Goal: Information Seeking & Learning: Learn about a topic

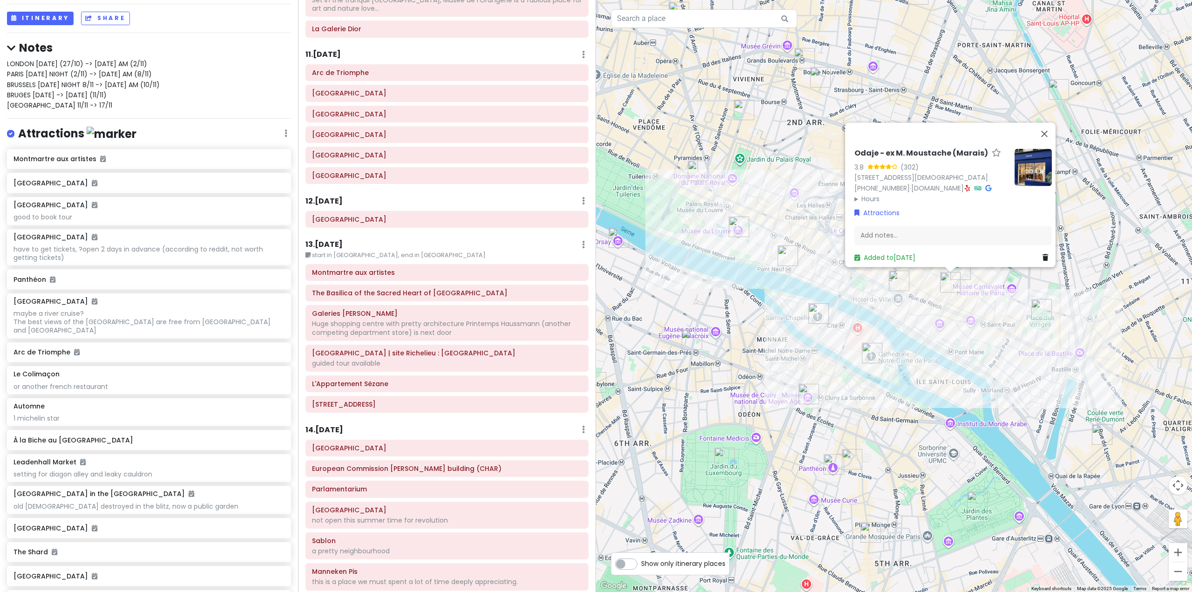
scroll to position [1643, 0]
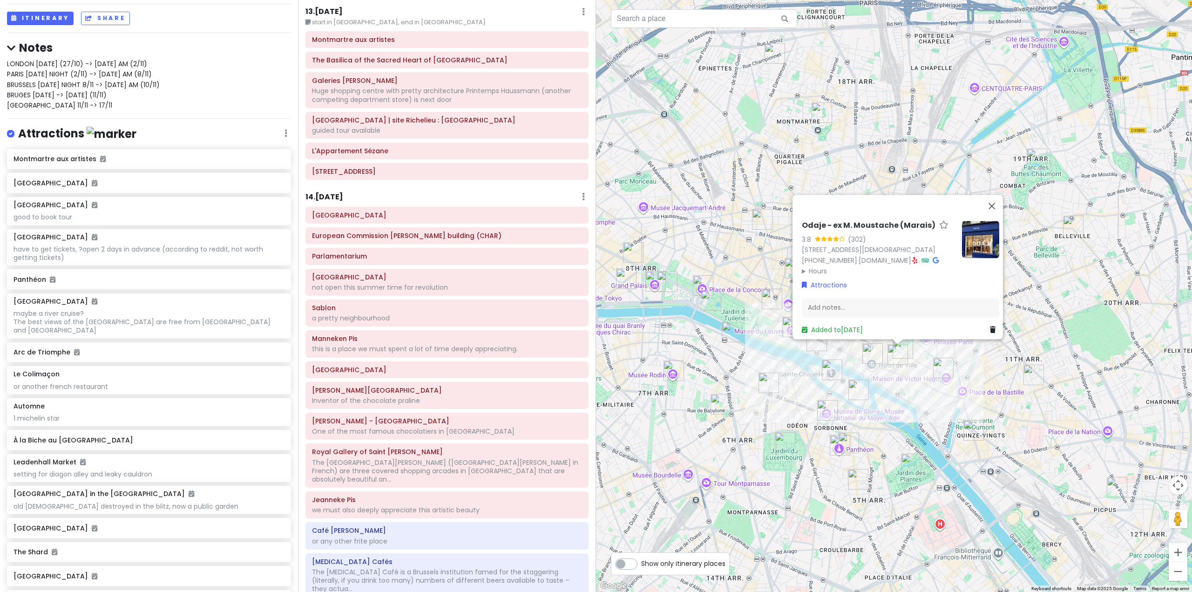
click at [1000, 356] on div "Odaje - ex M. Moustache (Marais) 3.8 (302) [STREET_ADDRESS][DEMOGRAPHIC_DATA] […" at bounding box center [894, 296] width 596 height 592
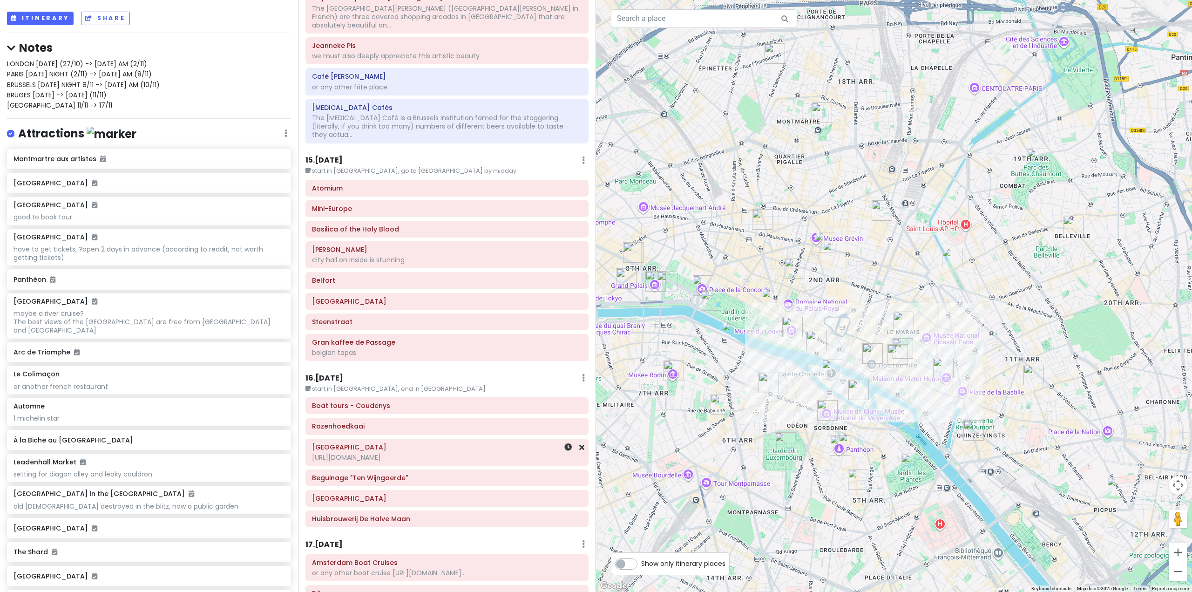
scroll to position [2096, 0]
click at [334, 227] on h6 "Basilica of the Holy Blood" at bounding box center [447, 231] width 270 height 8
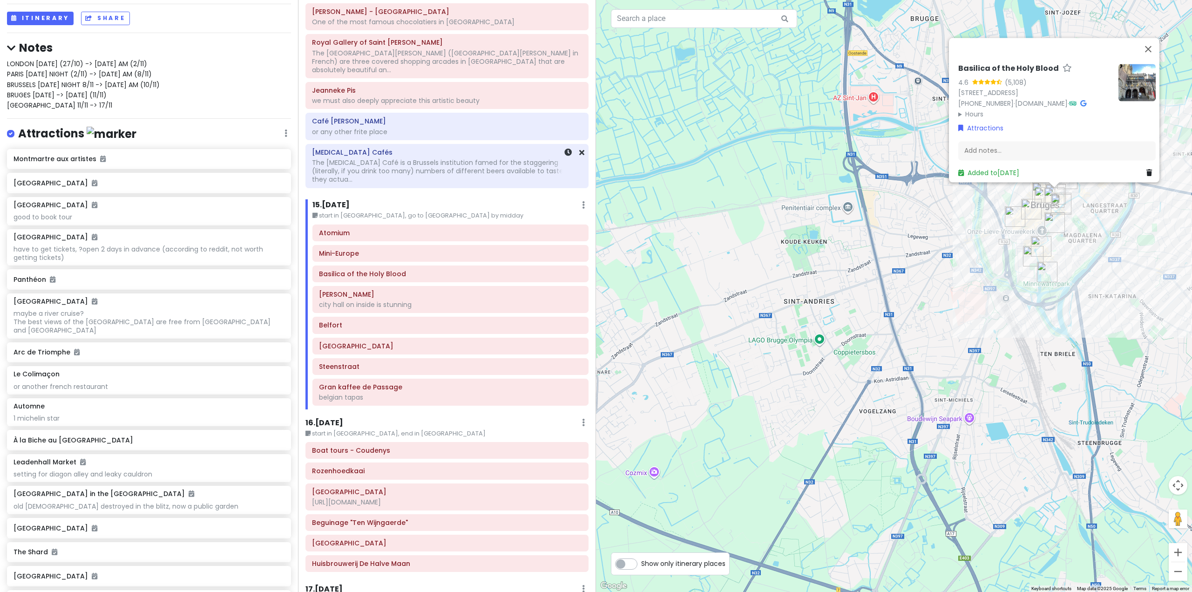
scroll to position [2049, 0]
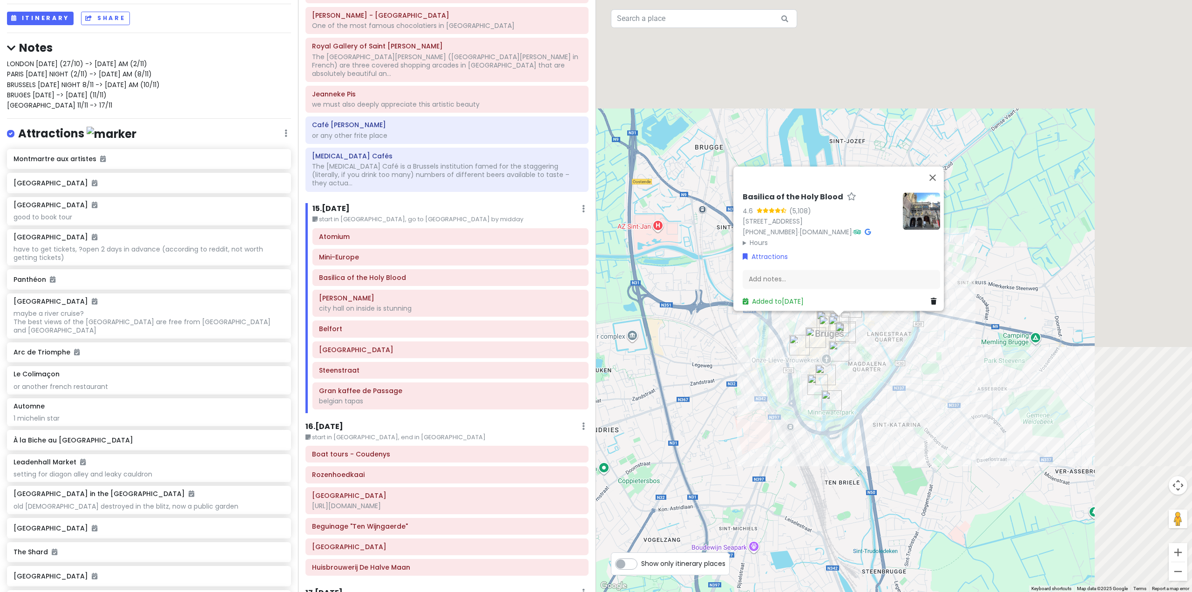
drag, startPoint x: 887, startPoint y: 306, endPoint x: 709, endPoint y: 401, distance: 201.7
click at [709, 401] on div "Basilica of the Holy Blood 4.6 (5,108) [GEOGRAPHIC_DATA], [GEOGRAPHIC_DATA] [PH…" at bounding box center [894, 296] width 596 height 592
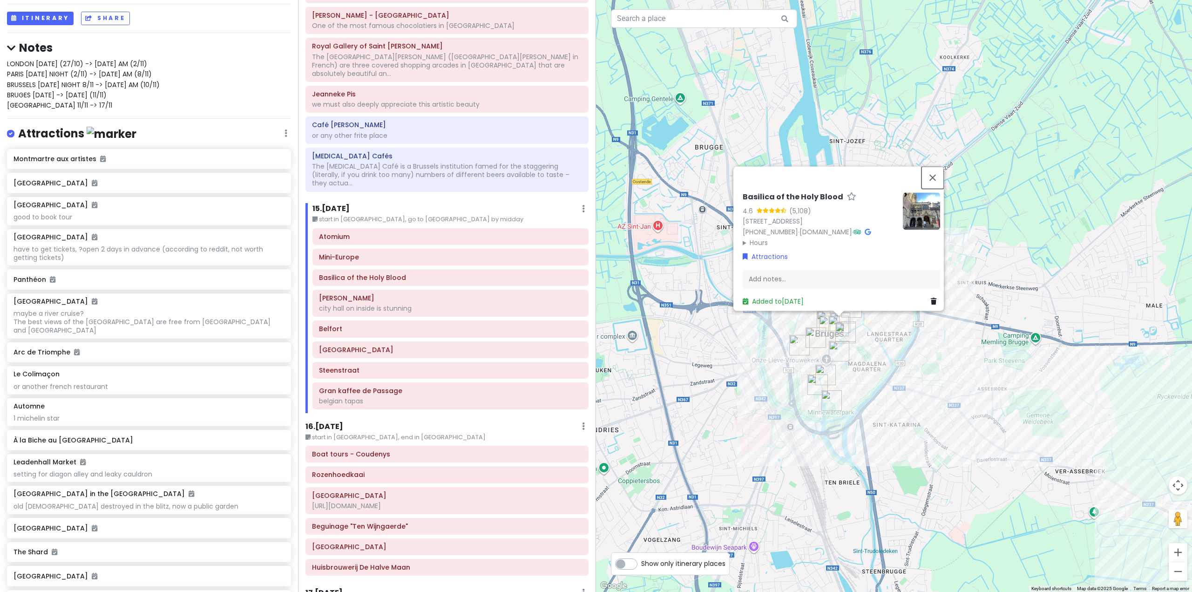
click at [932, 171] on button "Close" at bounding box center [933, 177] width 22 height 22
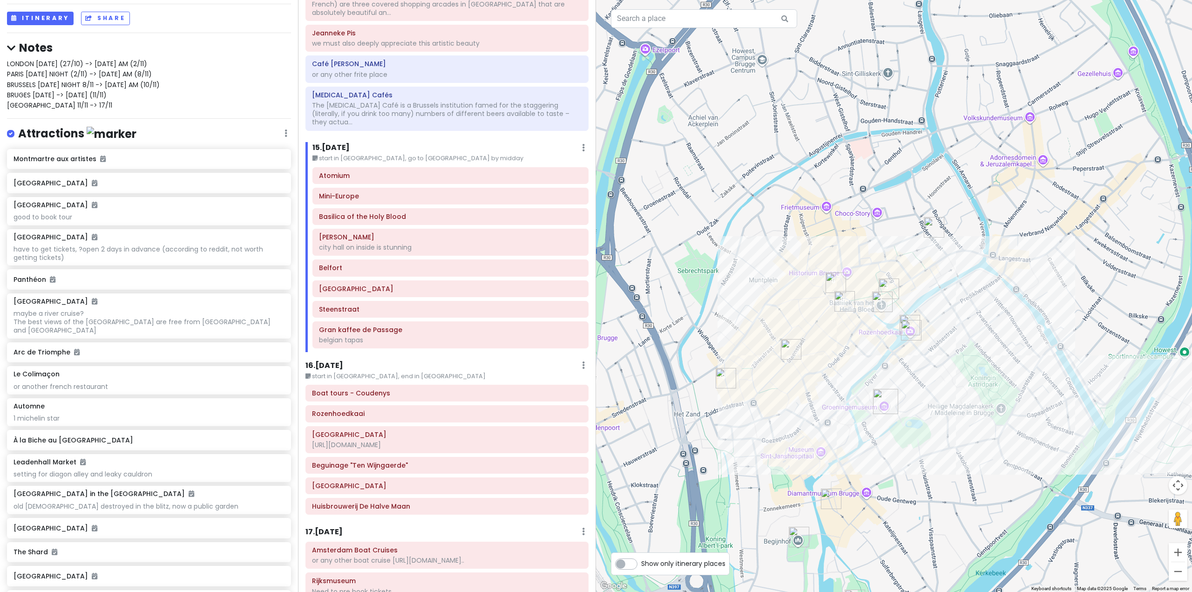
scroll to position [2142, 0]
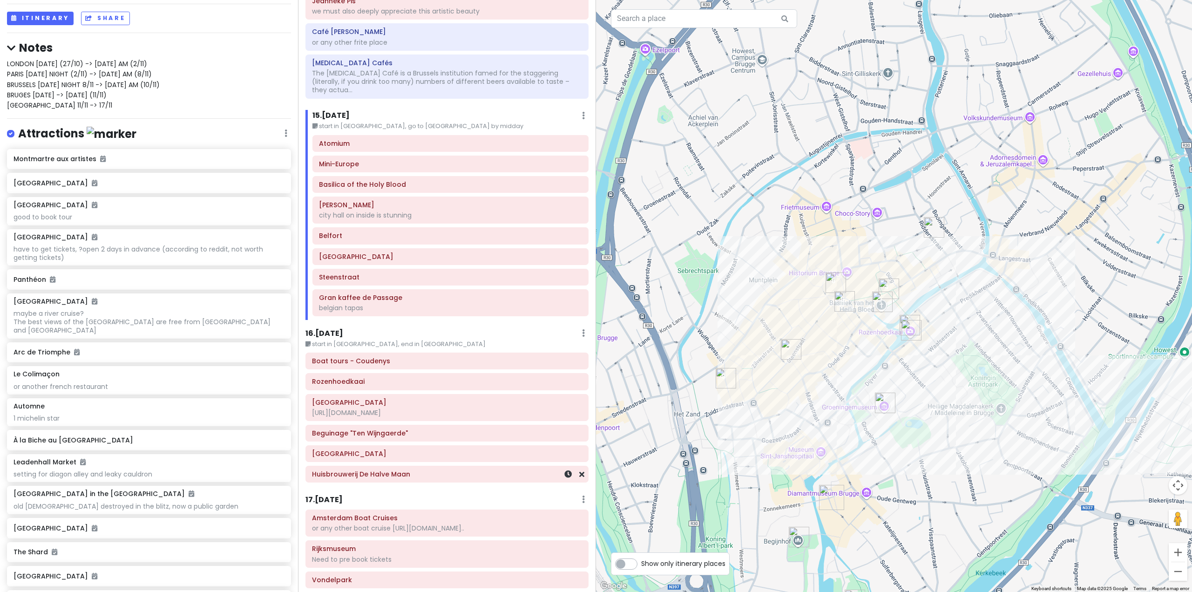
click at [427, 466] on div "Huisbrouwerij De Halve Maan" at bounding box center [447, 474] width 282 height 16
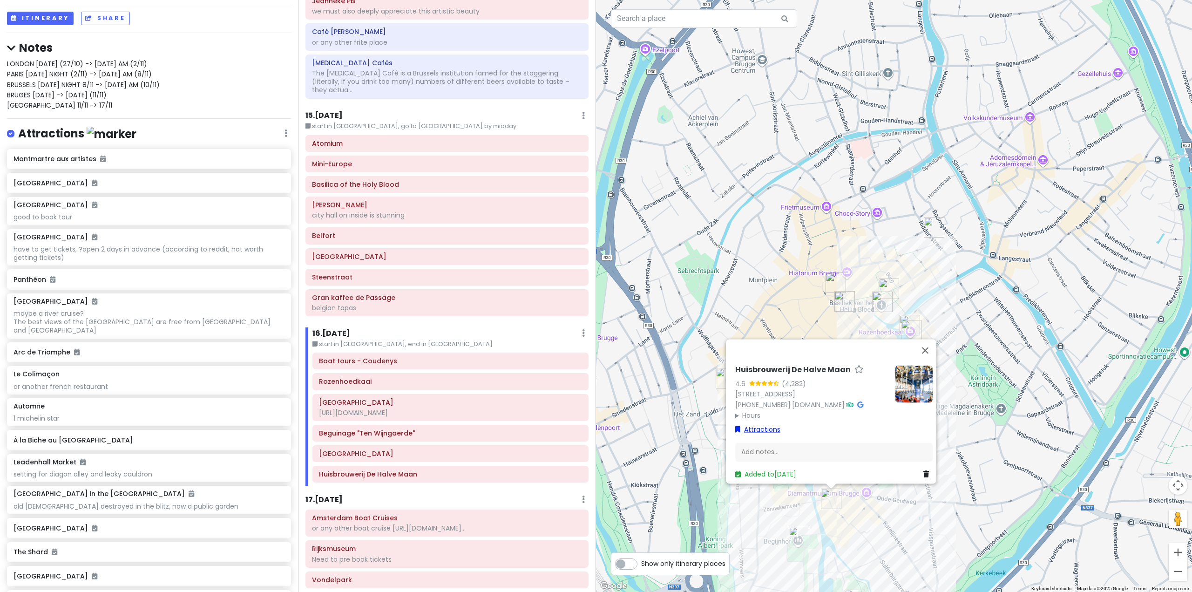
click at [765, 425] on link "Attractions" at bounding box center [757, 429] width 45 height 10
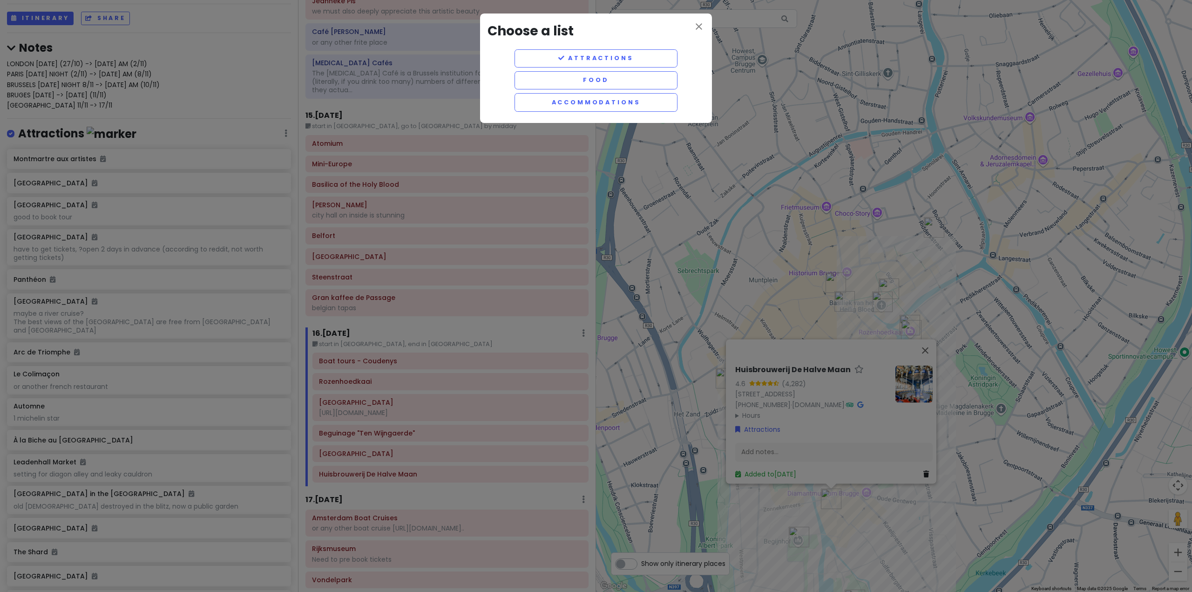
click at [569, 90] on div "Attractions Food Accommodations" at bounding box center [596, 82] width 217 height 66
click at [572, 79] on button "Food" at bounding box center [596, 80] width 163 height 18
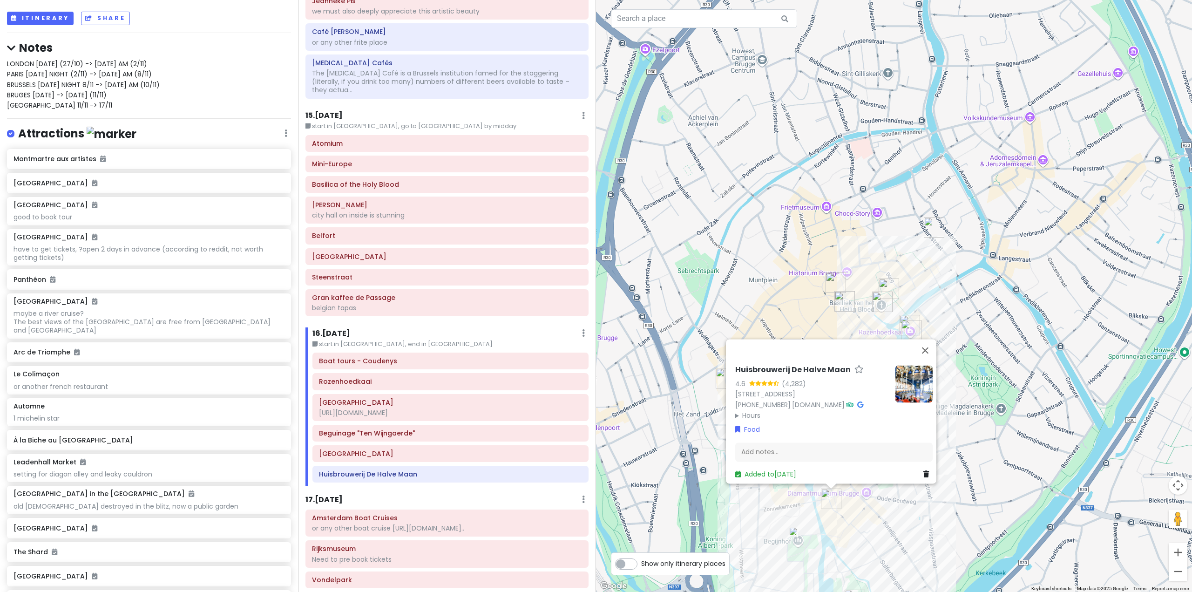
click at [533, 327] on div "16 . [DATE] Edit Day Notes Delete Day" at bounding box center [450, 335] width 276 height 16
click at [928, 345] on button "Close" at bounding box center [925, 350] width 22 height 22
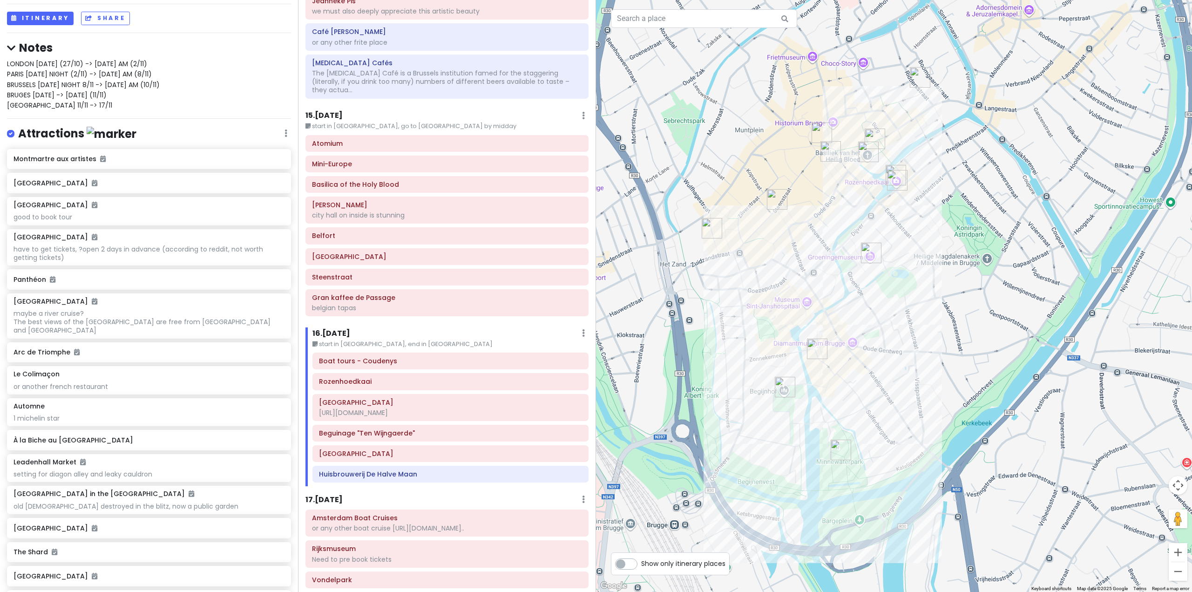
drag, startPoint x: 892, startPoint y: 495, endPoint x: 877, endPoint y: 346, distance: 149.8
click at [877, 346] on div at bounding box center [894, 296] width 596 height 592
click at [421, 291] on div "Gran kaffee de Passage belgian tapas" at bounding box center [447, 302] width 270 height 23
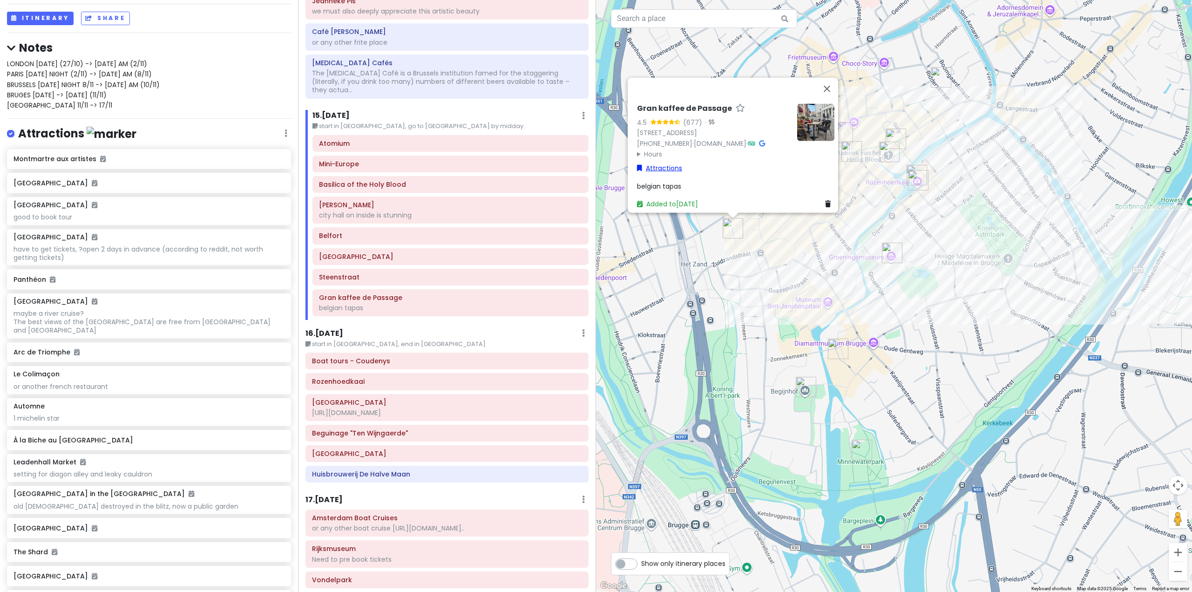
click at [669, 165] on link "Attractions" at bounding box center [659, 168] width 45 height 10
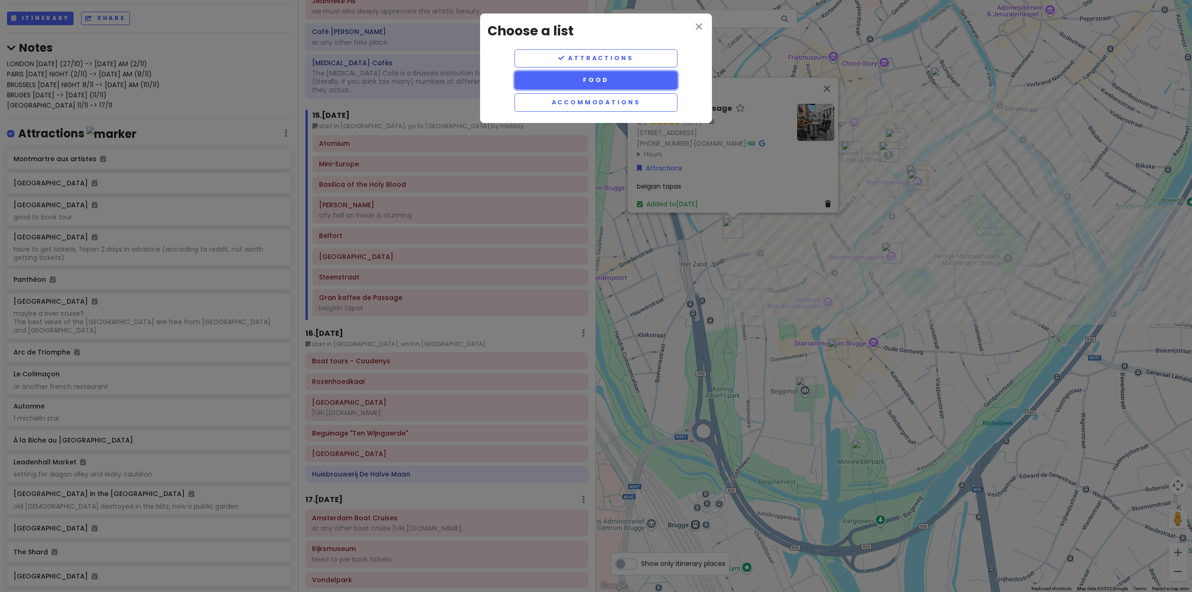
click at [637, 80] on button "Food" at bounding box center [596, 80] width 163 height 18
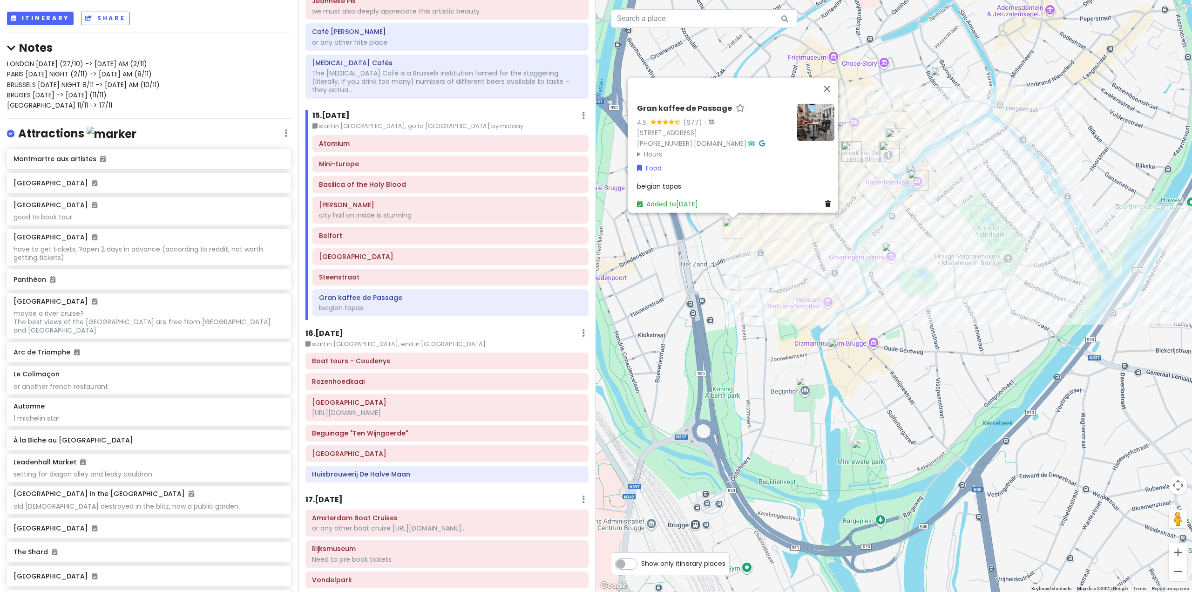
click at [1014, 319] on div "Gran kaffee de Passage 4.5 (677) · [STREET_ADDRESS] [PHONE_NUMBER] · [DOMAIN_NA…" at bounding box center [894, 296] width 596 height 592
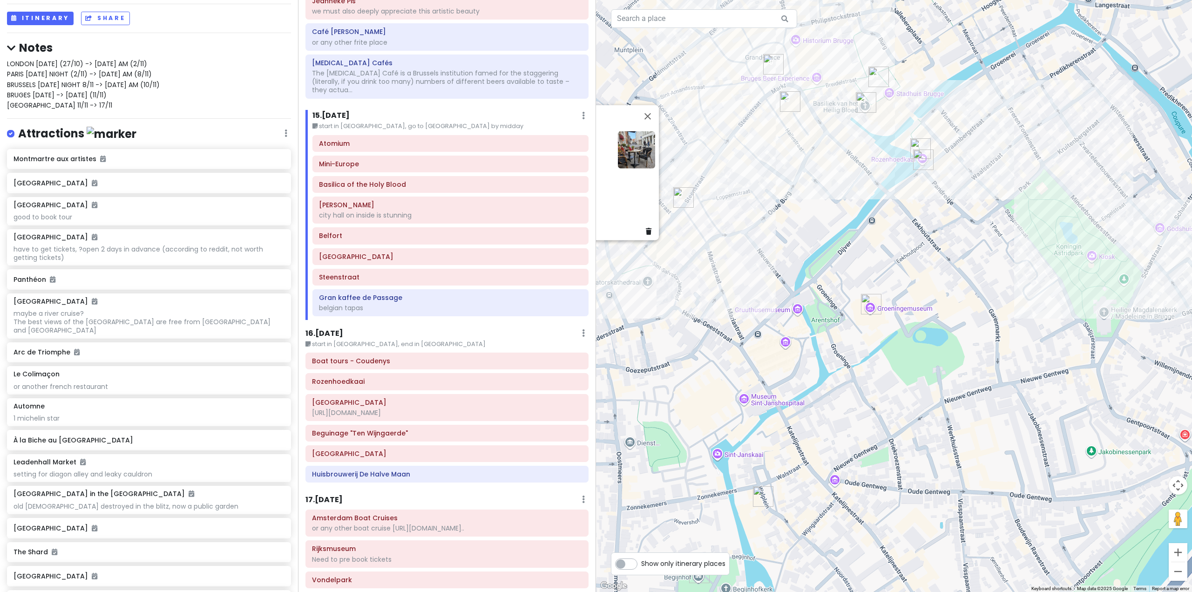
drag, startPoint x: 792, startPoint y: 397, endPoint x: 853, endPoint y: 433, distance: 70.6
click at [851, 435] on div "Gran kaffee de Passage 4.5 (677) · [STREET_ADDRESS] [PHONE_NUMBER] · [DOMAIN_NA…" at bounding box center [894, 296] width 596 height 592
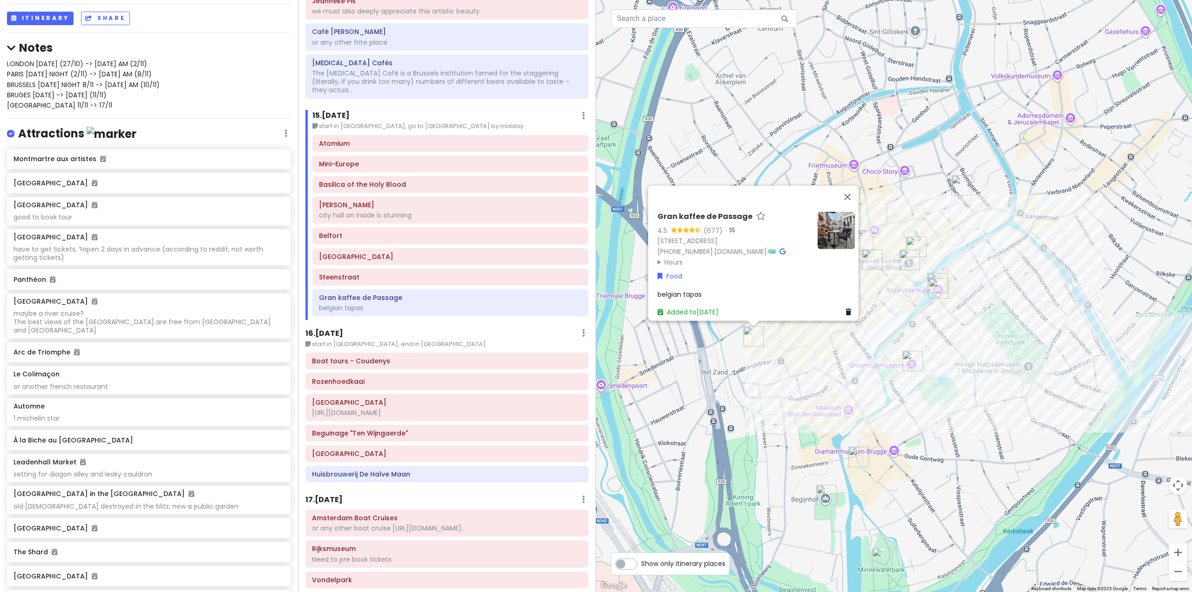
click at [331, 292] on div "Itinerary × 1 . [DATE] Edit Day Notes Delete Day Fly from [GEOGRAPHIC_DATA] Dra…" at bounding box center [447, 296] width 298 height 592
click at [339, 329] on h6 "16 . [DATE]" at bounding box center [324, 334] width 38 height 10
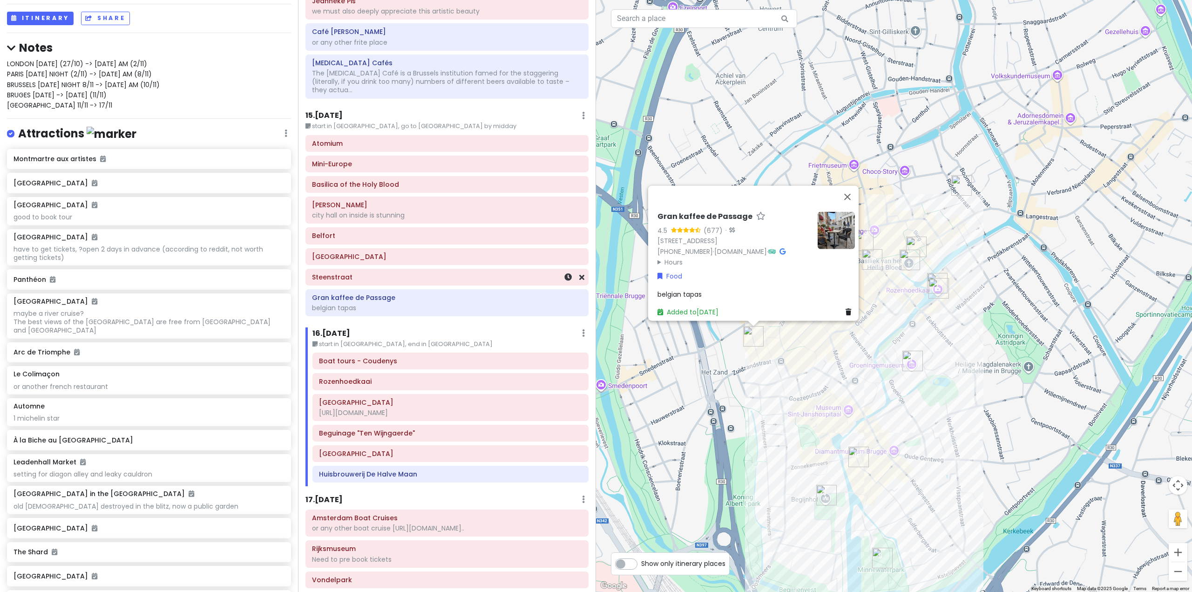
click at [396, 273] on h6 "Steenstraat" at bounding box center [447, 277] width 270 height 8
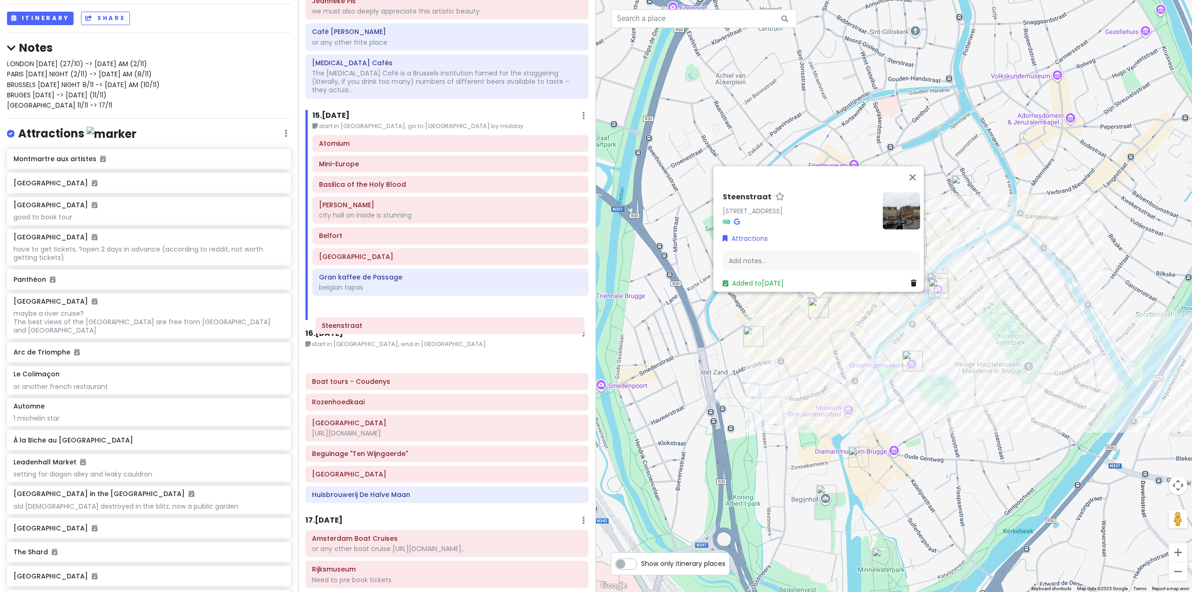
drag, startPoint x: 393, startPoint y: 247, endPoint x: 393, endPoint y: 330, distance: 82.4
click at [393, 330] on div "Itinerary × 1 . [DATE] Edit Day Notes Delete Day Fly from [GEOGRAPHIC_DATA] Dra…" at bounding box center [447, 296] width 298 height 592
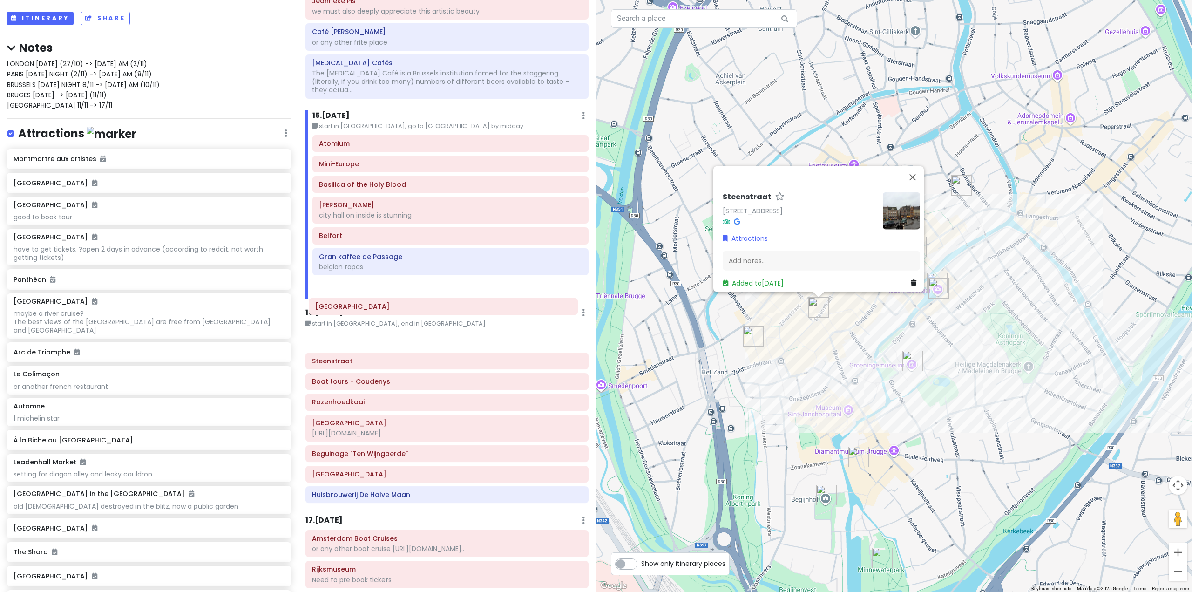
drag, startPoint x: 403, startPoint y: 223, endPoint x: 400, endPoint y: 306, distance: 83.9
click at [400, 306] on div "Itinerary × 1 . [DATE] Edit Day Notes Delete Day Fly from [GEOGRAPHIC_DATA] Dra…" at bounding box center [447, 296] width 298 height 592
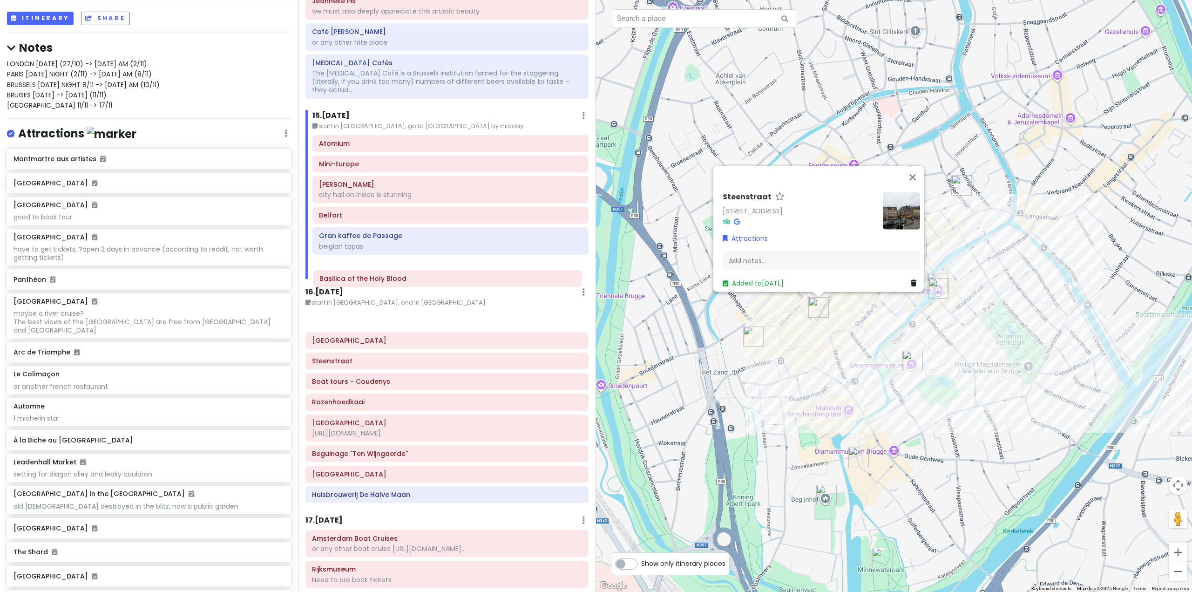
drag, startPoint x: 389, startPoint y: 148, endPoint x: 389, endPoint y: 276, distance: 128.1
click at [389, 276] on div "Itinerary × 1 . [DATE] Edit Day Notes Delete Day Fly from [GEOGRAPHIC_DATA] Dra…" at bounding box center [447, 296] width 298 height 592
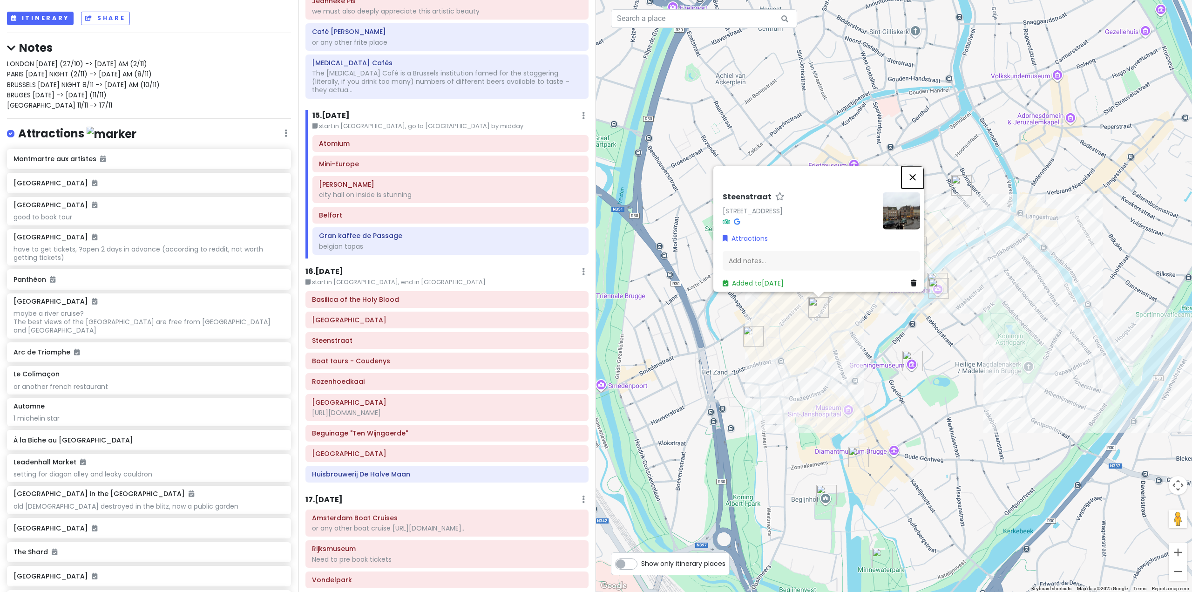
click at [919, 172] on button "Close" at bounding box center [913, 177] width 22 height 22
